Goal: Register for event/course

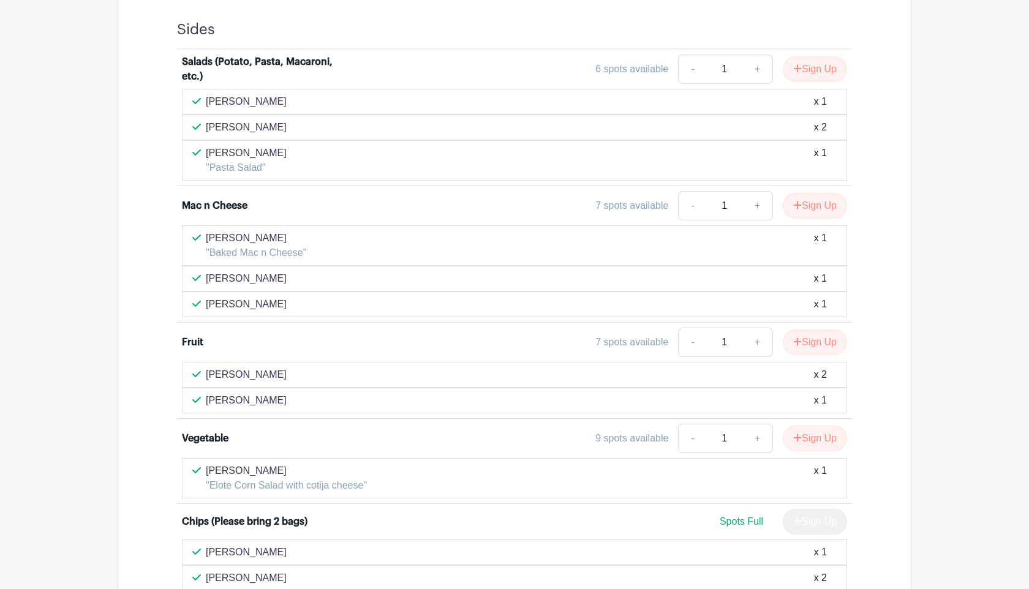
scroll to position [654, 0]
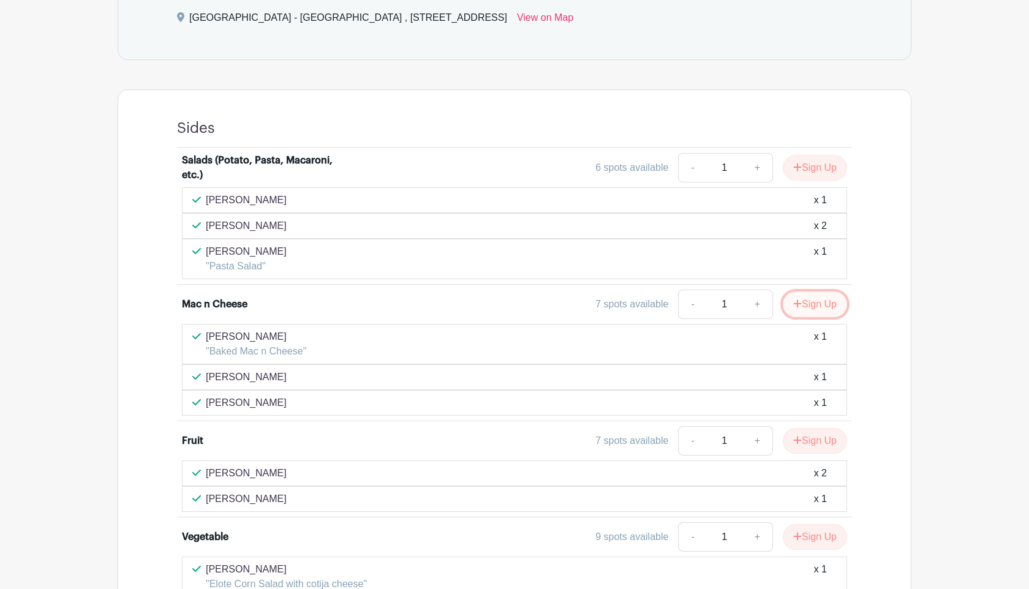
click at [815, 299] on button "Sign Up" at bounding box center [815, 304] width 64 height 26
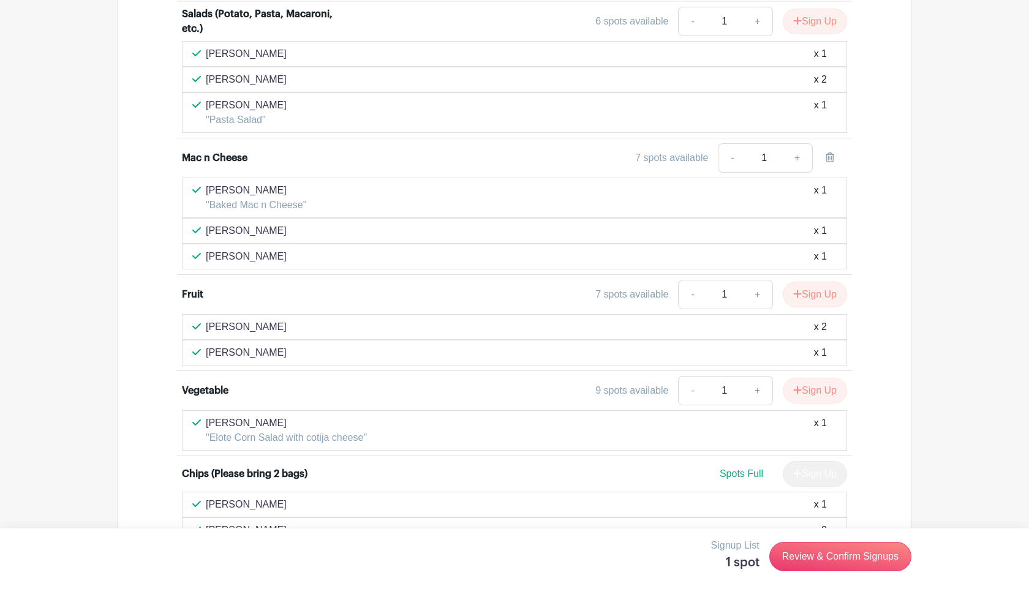
scroll to position [893, 0]
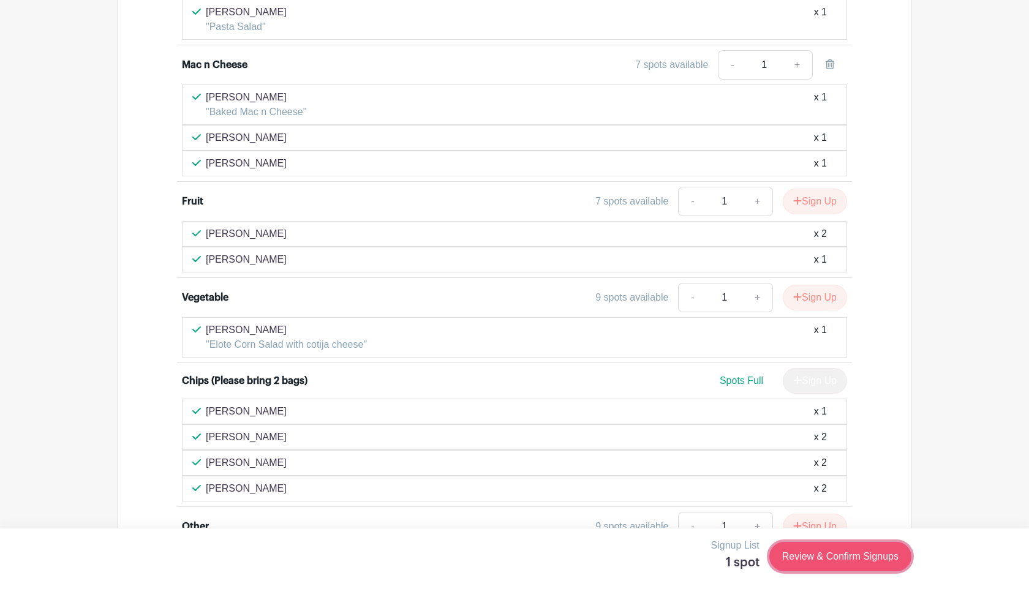
click at [862, 565] on link "Review & Confirm Signups" at bounding box center [840, 556] width 142 height 29
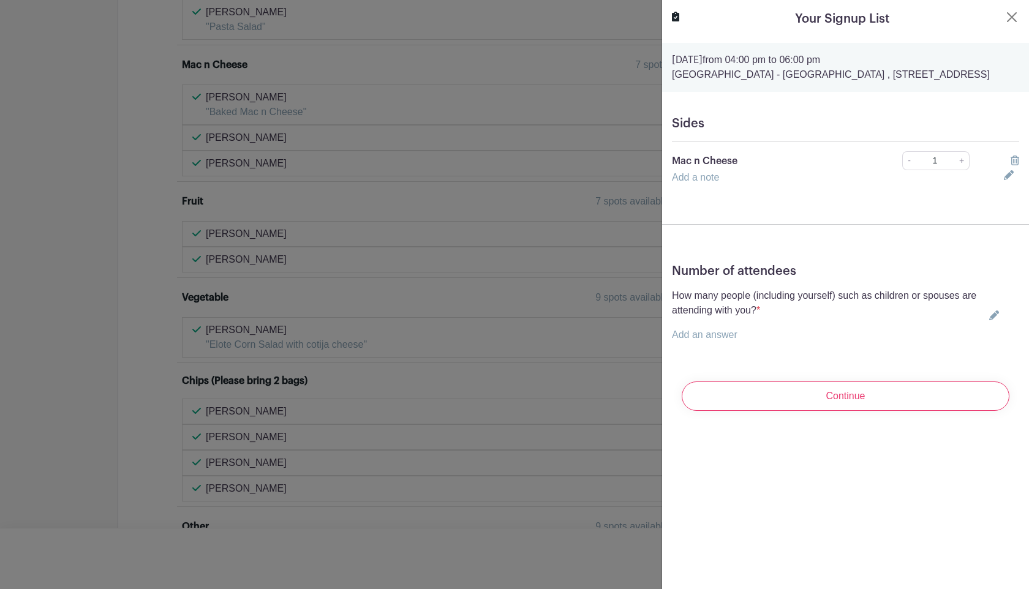
click at [783, 342] on p "Add an answer" at bounding box center [828, 335] width 312 height 15
click at [995, 320] on icon at bounding box center [994, 315] width 10 height 10
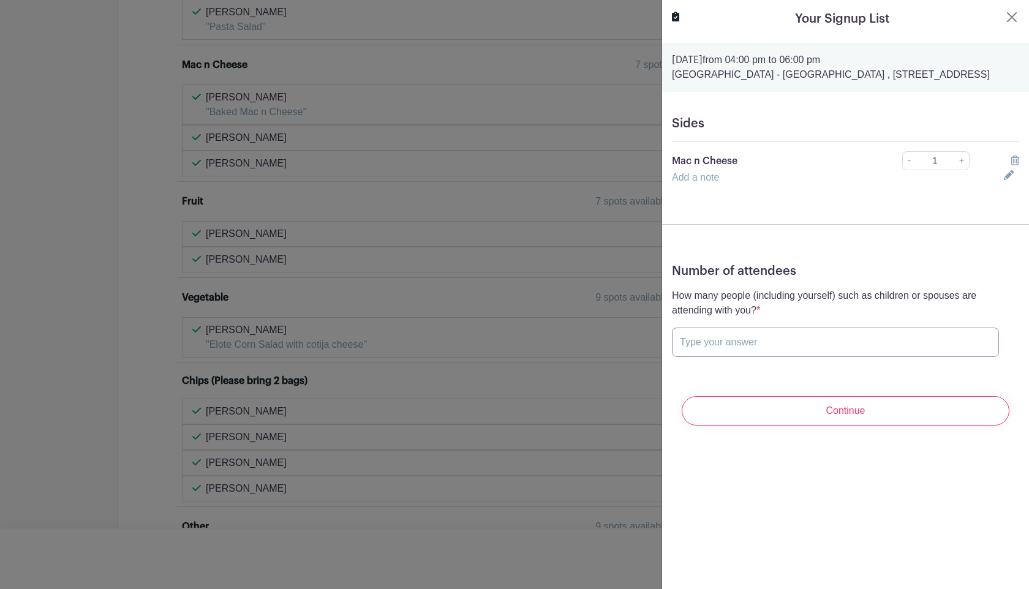
click at [974, 357] on input "text" at bounding box center [835, 342] width 327 height 29
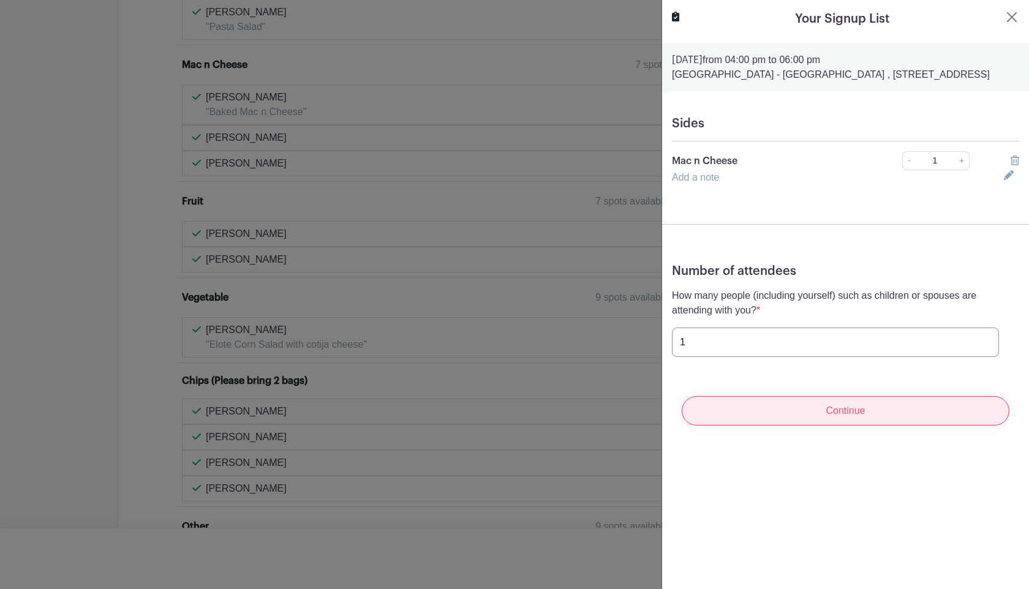
type input "1"
click at [960, 419] on input "Continue" at bounding box center [846, 410] width 328 height 29
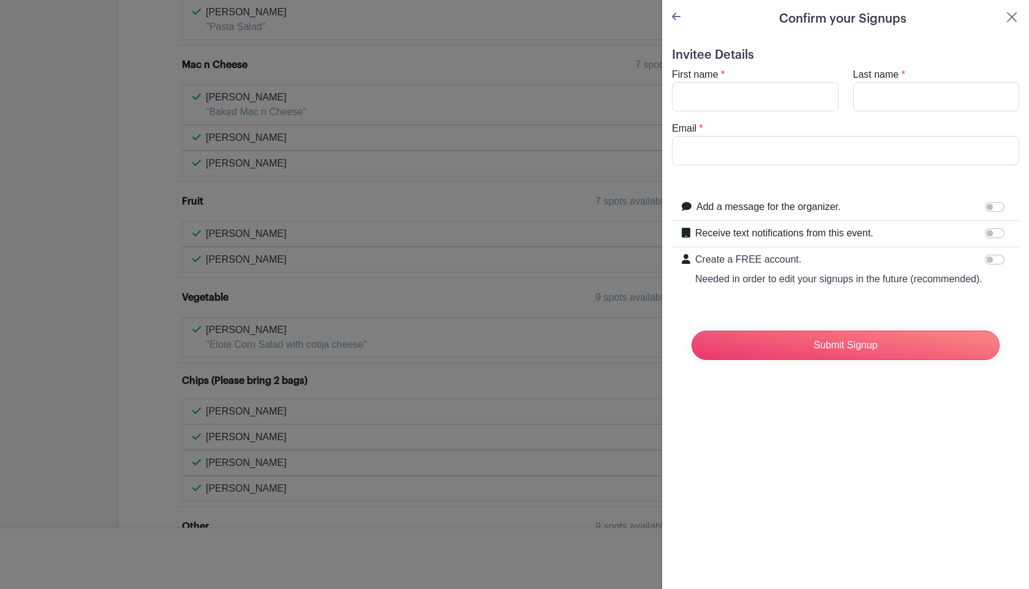
click at [775, 73] on div "First name *" at bounding box center [754, 89] width 181 height 44
click at [775, 86] on input "First name" at bounding box center [755, 96] width 167 height 29
type input "Kat"
type input "Tsai"
click at [766, 157] on input "tsaik21@wfu.edu" at bounding box center [845, 150] width 347 height 29
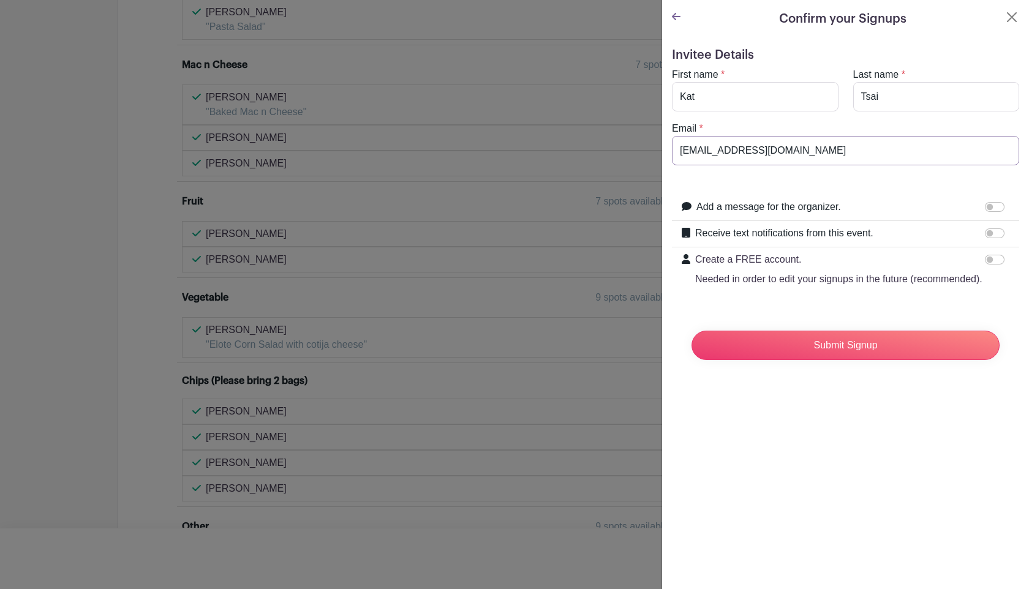
click at [766, 157] on input "tsaik21@wfu.edu" at bounding box center [845, 150] width 347 height 29
type input "kate.sj.tsai@gmail.com"
click at [998, 208] on input "Add a message for the organizer." at bounding box center [995, 207] width 20 height 10
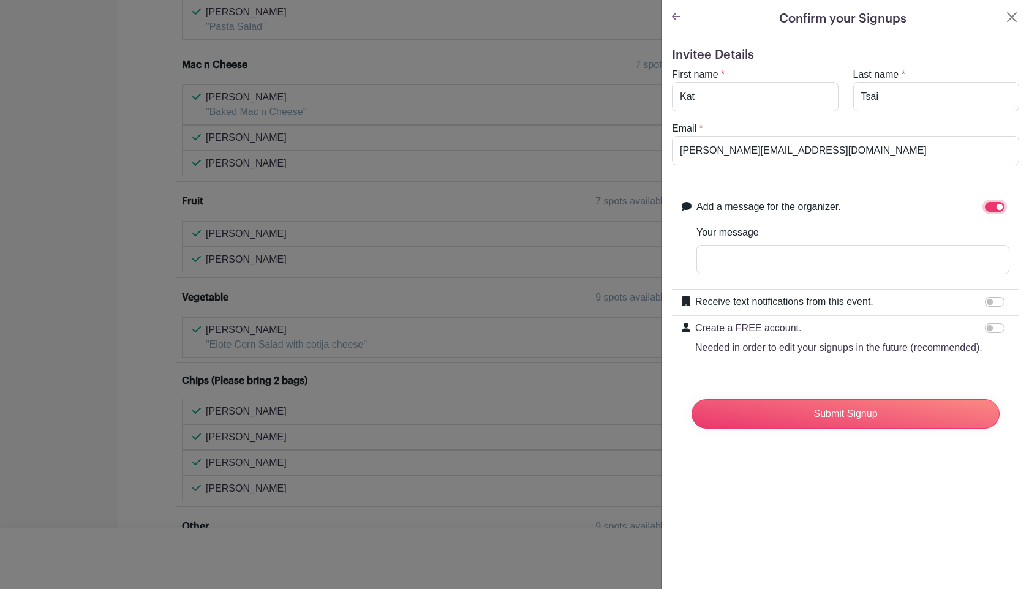
click at [998, 208] on input "Add a message for the organizer." at bounding box center [995, 207] width 20 height 10
checkbox input "false"
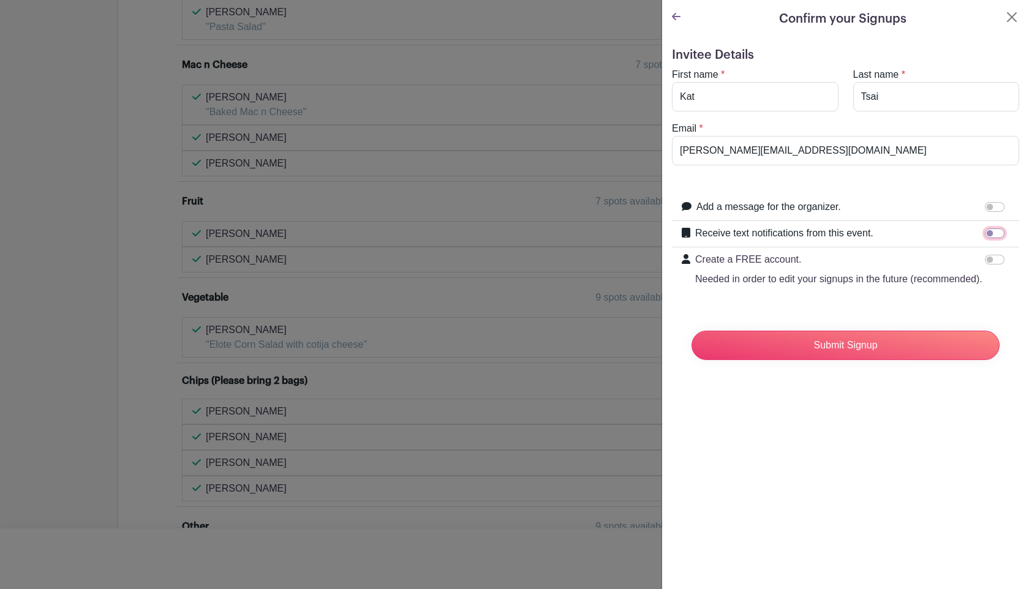
click at [997, 238] on input "Receive text notifications from this event." at bounding box center [995, 233] width 20 height 10
checkbox input "true"
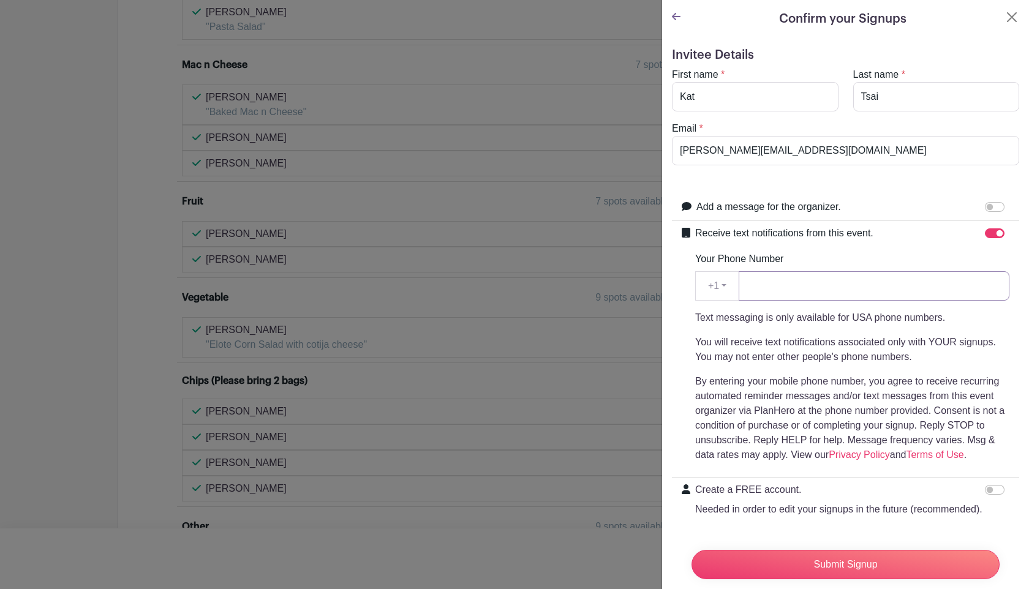
click at [971, 293] on input "Your Phone Number" at bounding box center [874, 285] width 271 height 29
type input "9199488209"
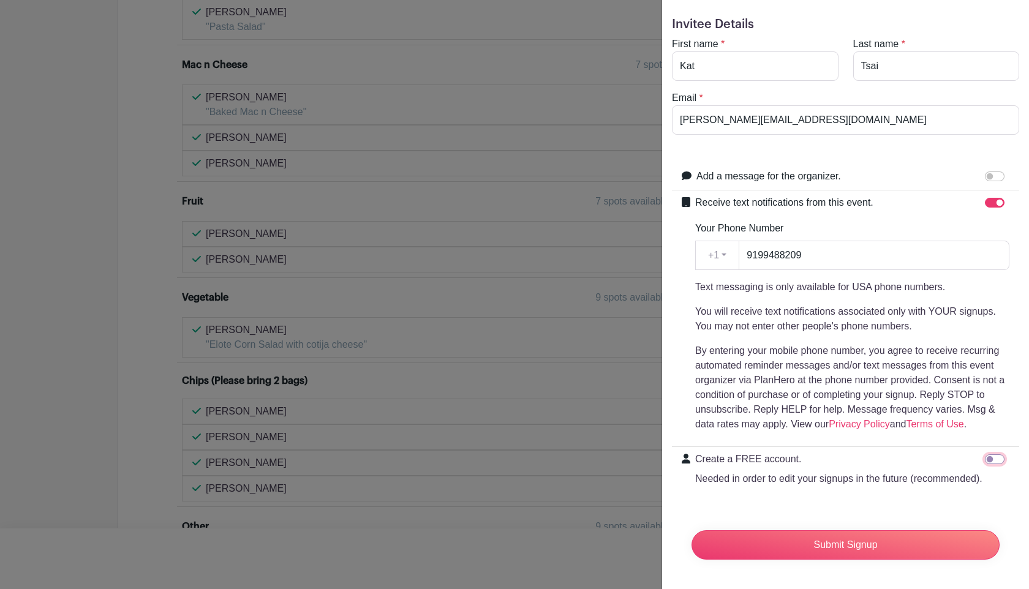
click at [990, 457] on input "Create a FREE account. Needed in order to edit your signups in the future (reco…" at bounding box center [995, 459] width 20 height 10
checkbox input "true"
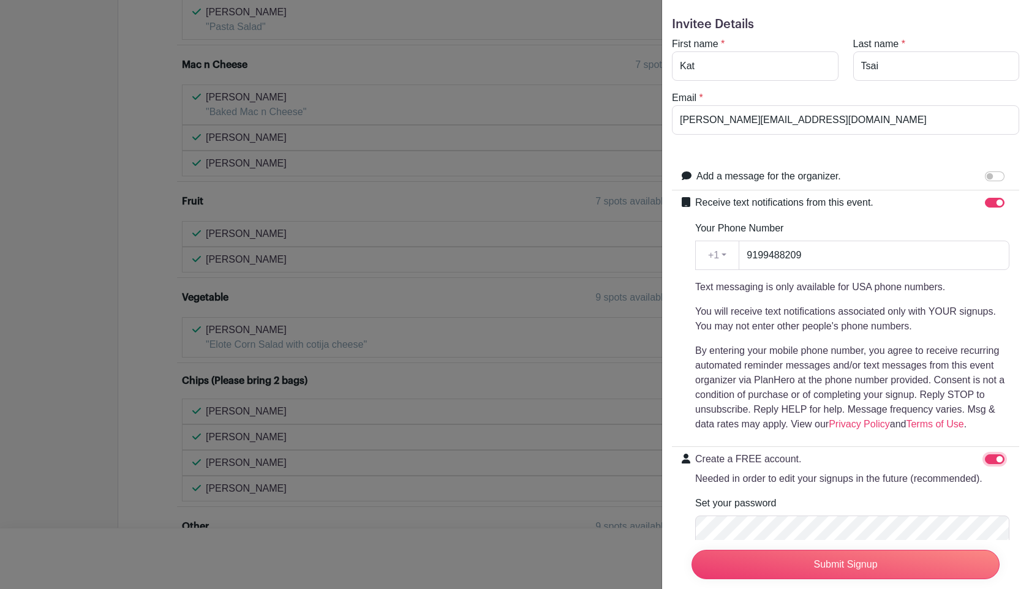
scroll to position [114, 0]
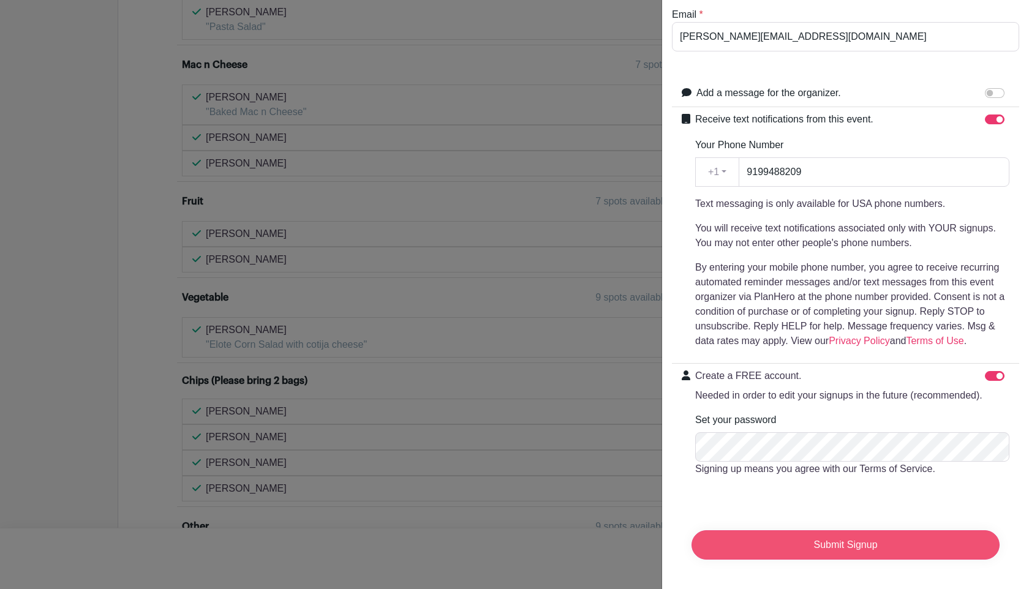
click at [869, 545] on input "Submit Signup" at bounding box center [845, 544] width 308 height 29
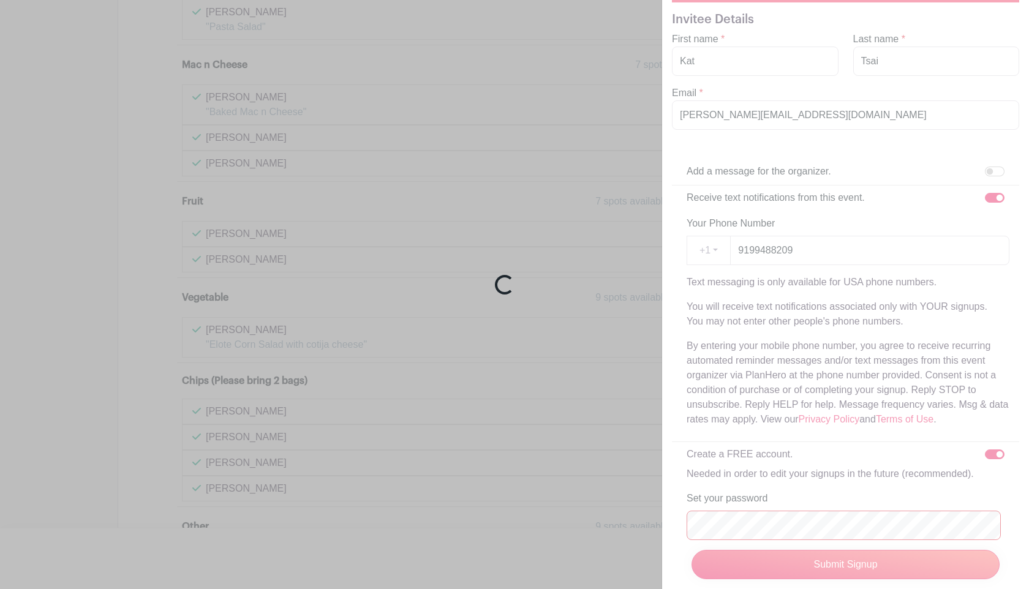
scroll to position [208, 0]
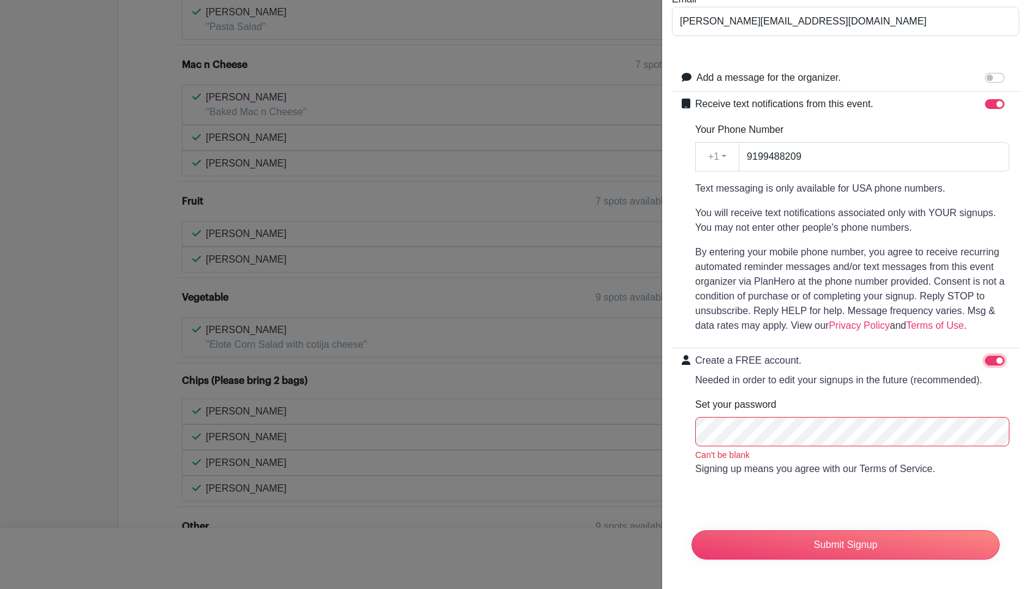
click at [991, 361] on input "Create a FREE account. Needed in order to edit your signups in the future (reco…" at bounding box center [995, 361] width 20 height 10
checkbox input "false"
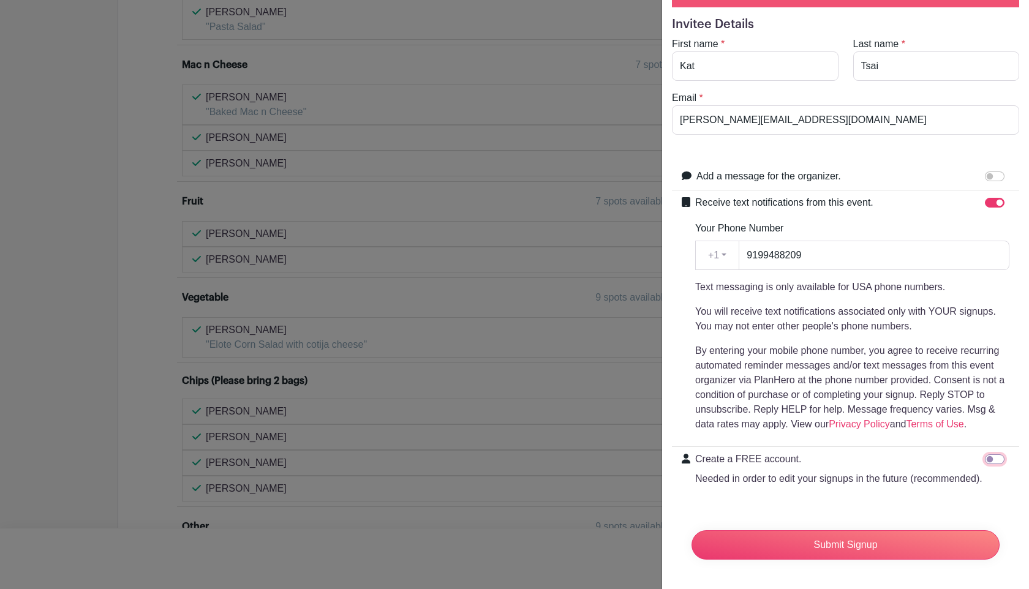
scroll to position [0, 0]
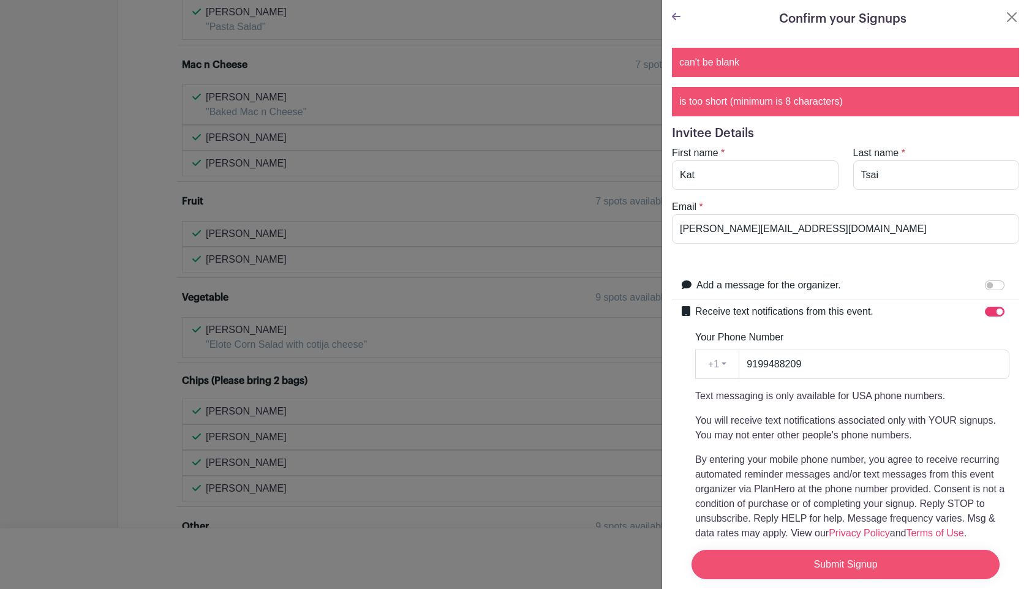
click at [882, 570] on input "Submit Signup" at bounding box center [845, 564] width 308 height 29
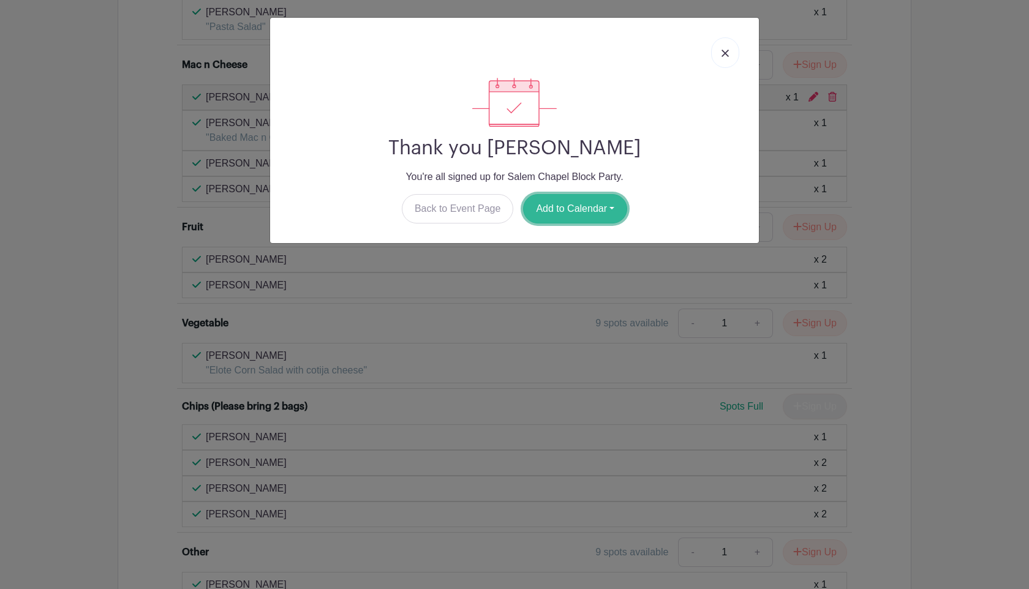
click at [550, 209] on button "Add to Calendar" at bounding box center [575, 208] width 104 height 29
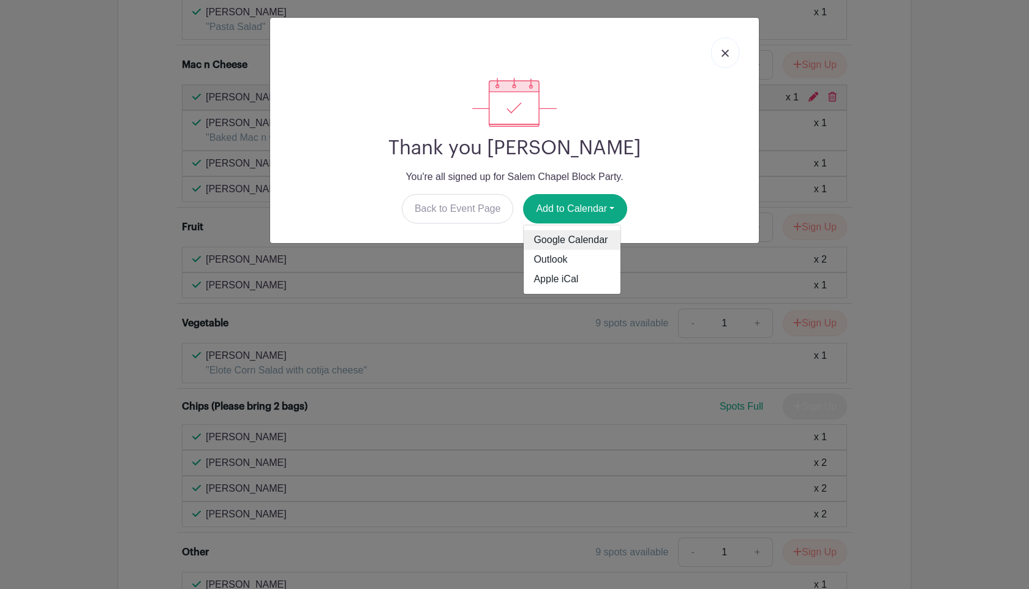
click at [551, 238] on link "Google Calendar" at bounding box center [572, 240] width 97 height 20
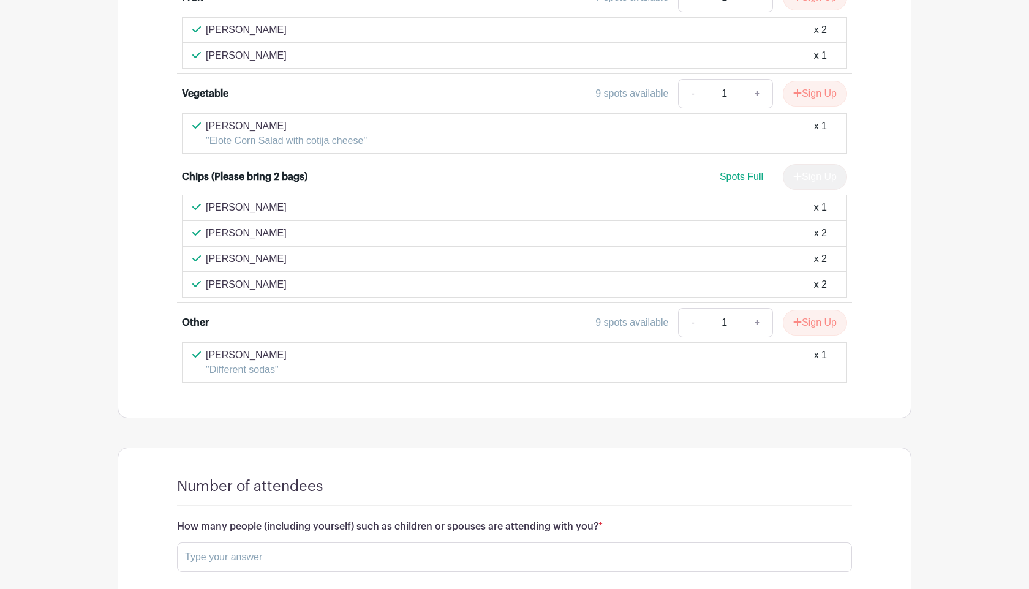
scroll to position [1268, 0]
